Goal: Information Seeking & Learning: Check status

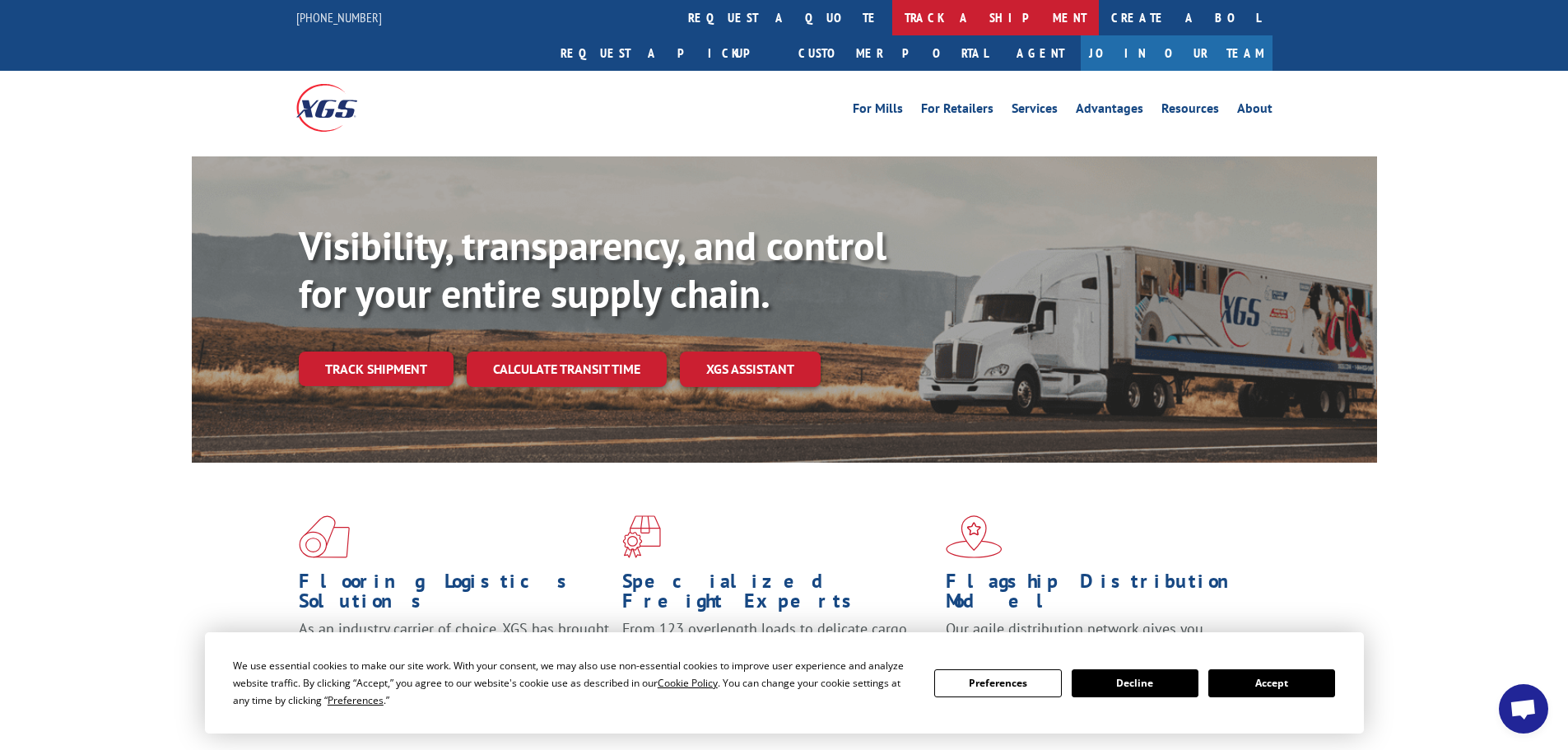
click at [892, 17] on link "track a shipment" at bounding box center [996, 17] width 207 height 36
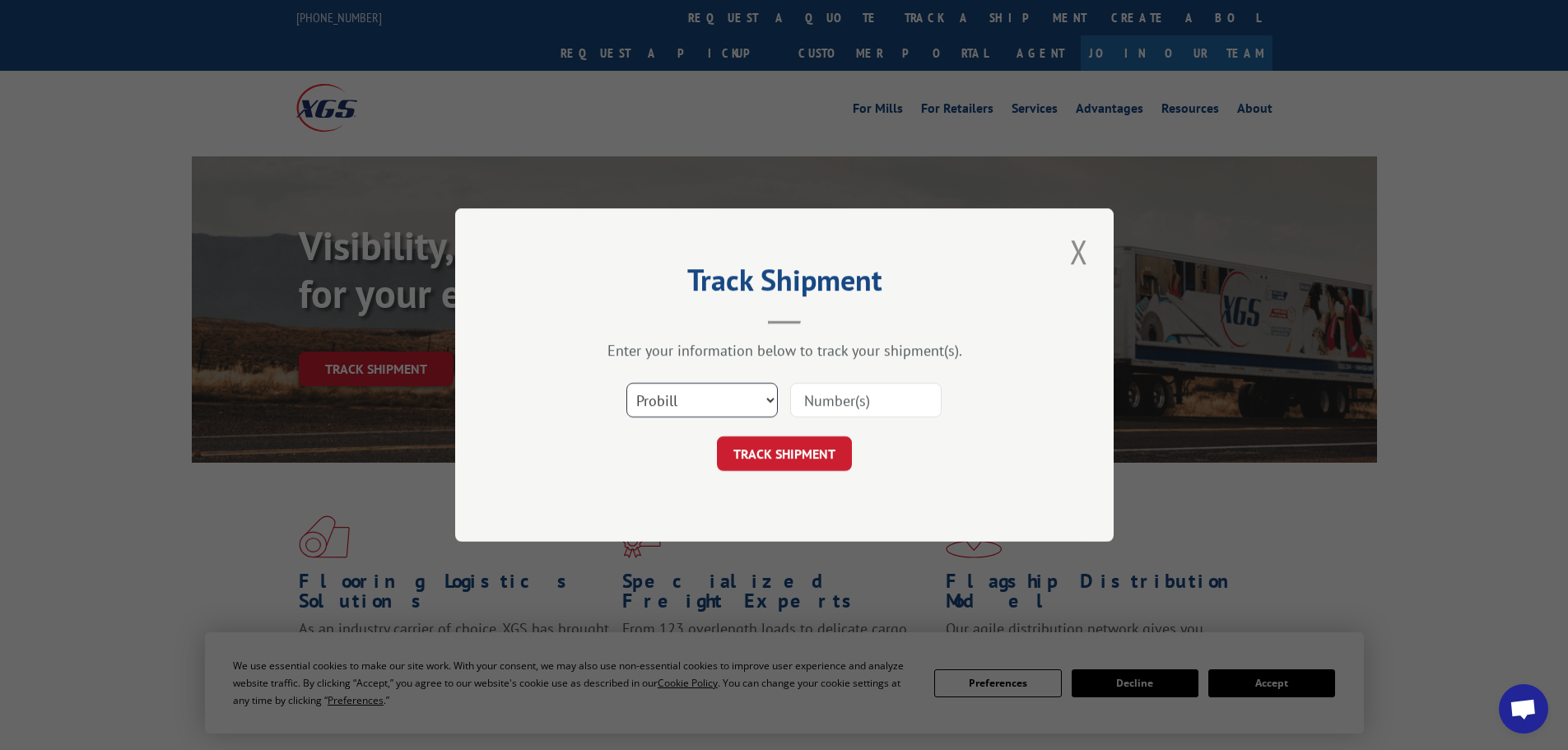
click at [741, 397] on select "Select category... Probill BOL PO" at bounding box center [701, 400] width 151 height 35
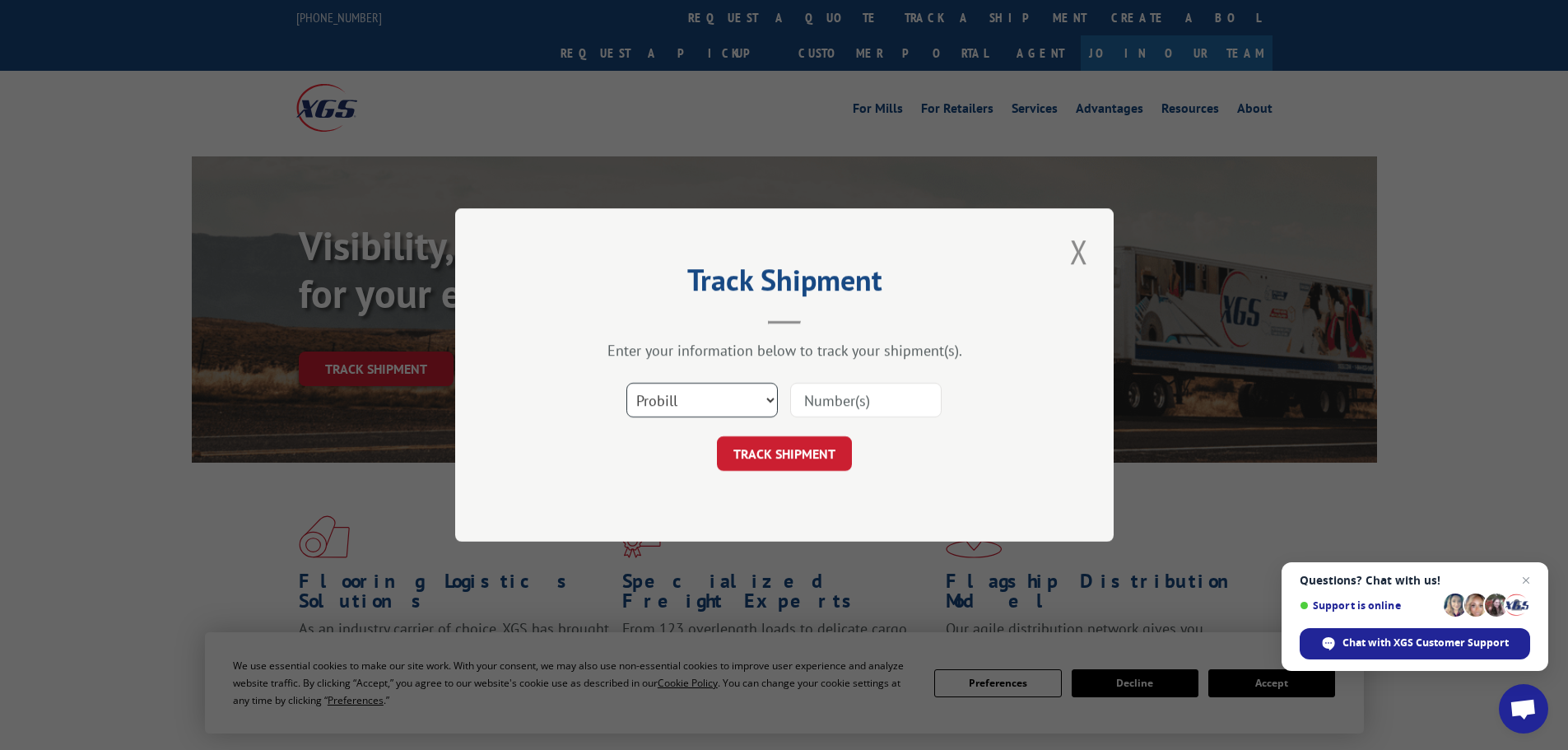
select select "bol"
click at [626, 383] on select "Select category... Probill BOL PO" at bounding box center [701, 400] width 151 height 35
click at [847, 397] on input at bounding box center [865, 400] width 151 height 35
paste input "4892194"
type input "4892194"
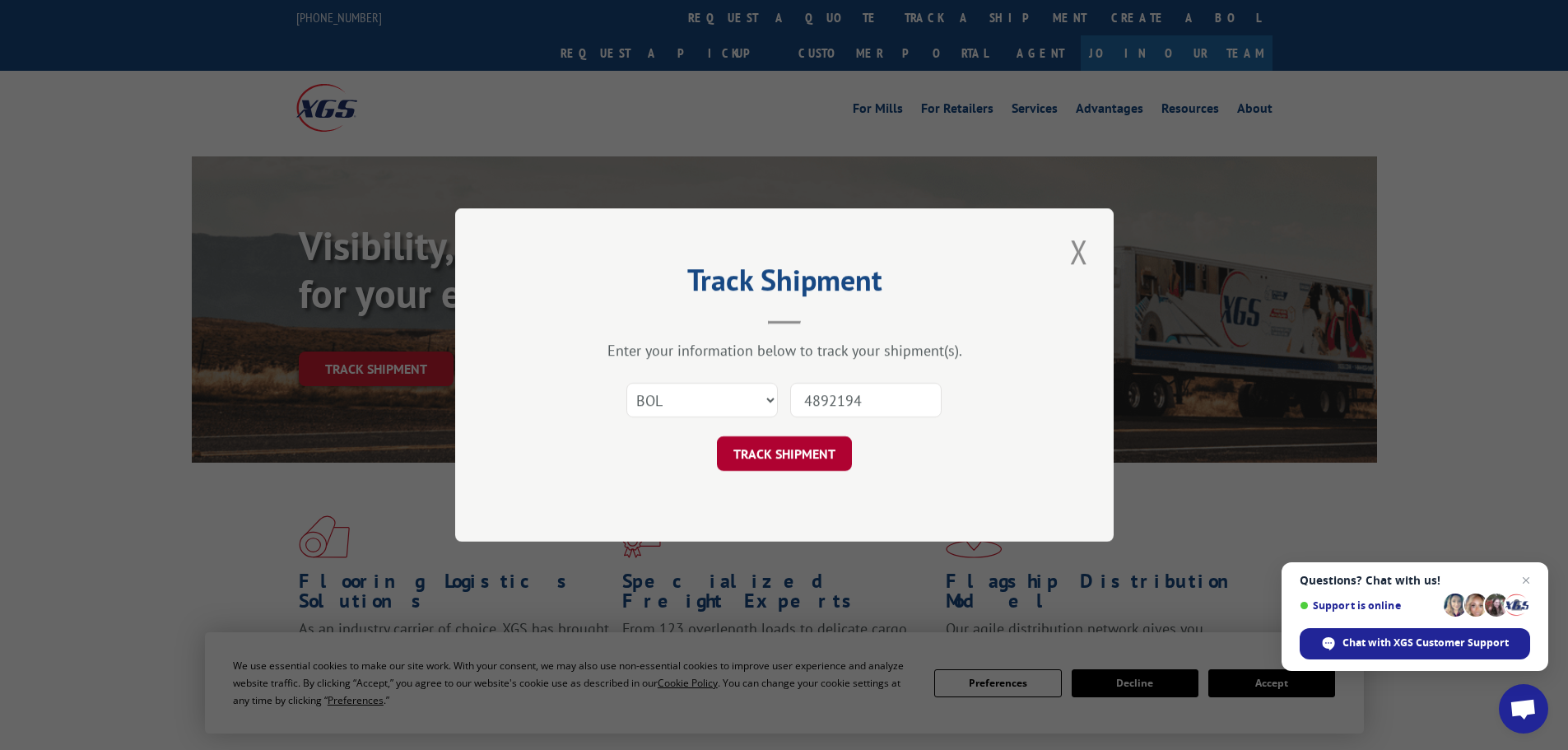
click at [792, 453] on button "TRACK SHIPMENT" at bounding box center [784, 454] width 135 height 35
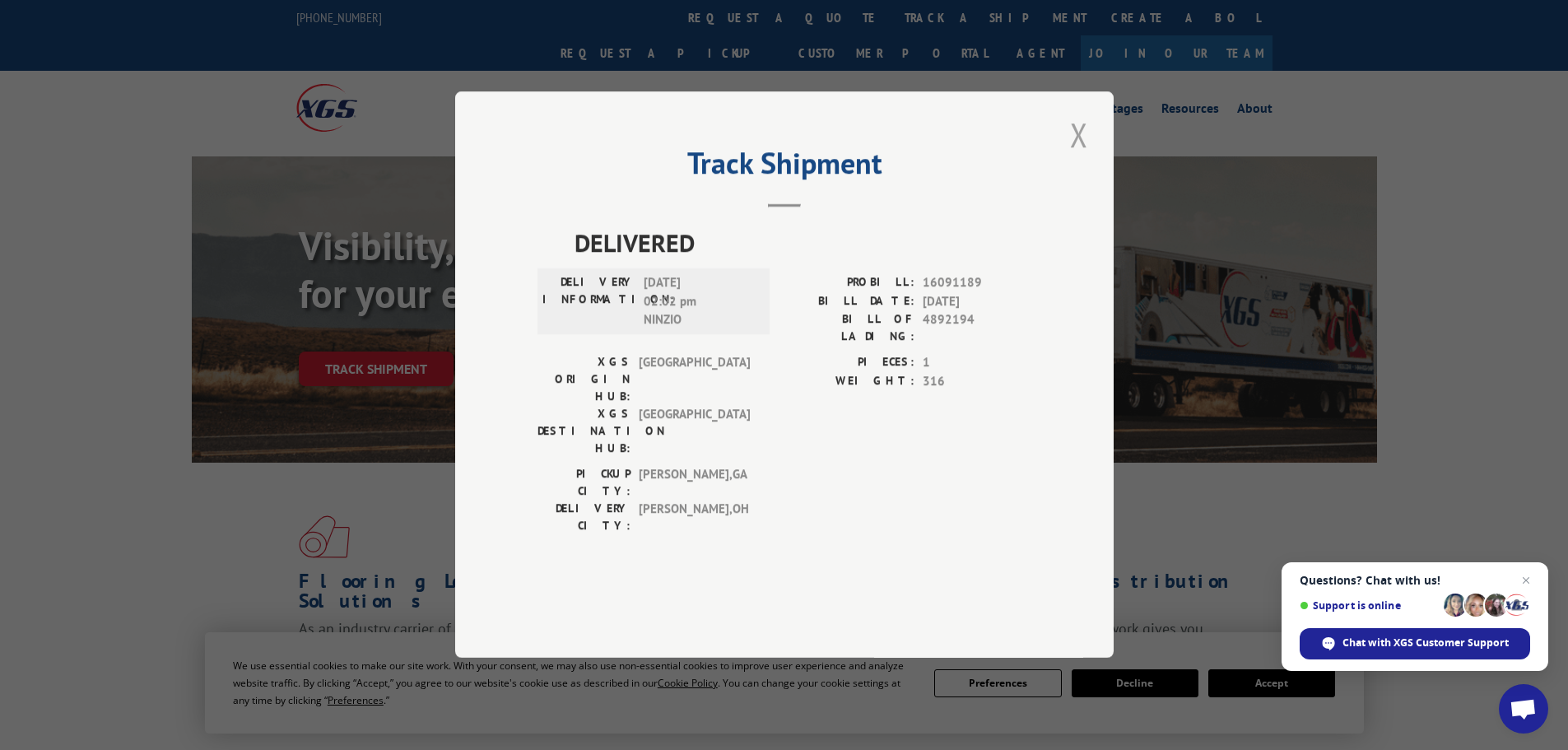
click at [1077, 158] on button "Close modal" at bounding box center [1078, 134] width 28 height 45
